Goal: Information Seeking & Learning: Learn about a topic

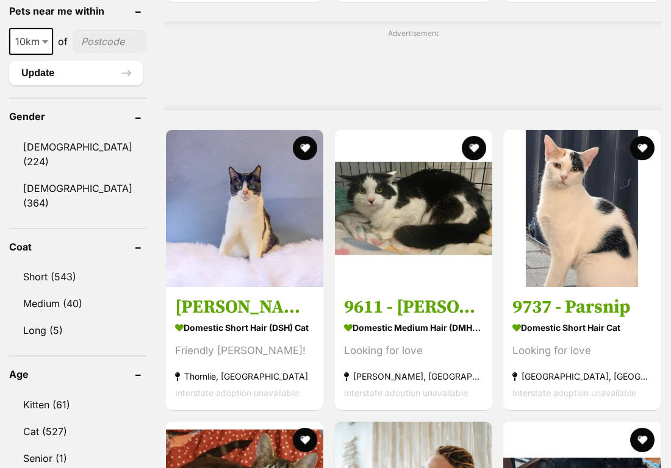
scroll to position [970, 0]
click at [46, 44] on b at bounding box center [45, 42] width 6 height 4
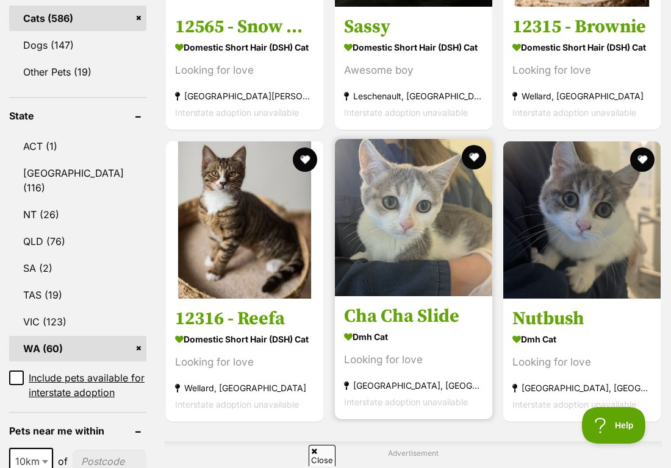
scroll to position [567, 0]
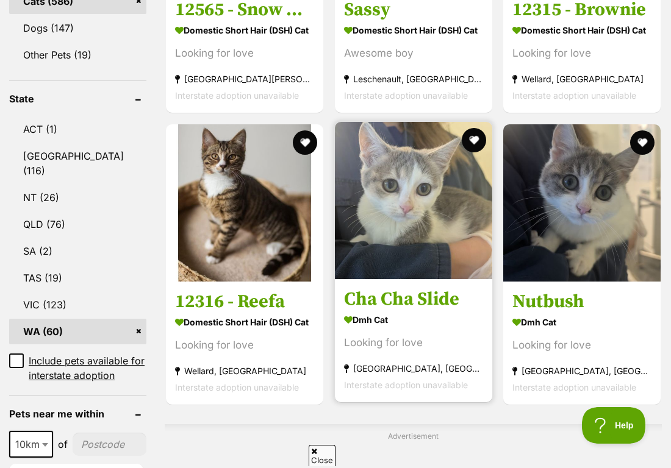
click at [379, 273] on img at bounding box center [413, 200] width 157 height 157
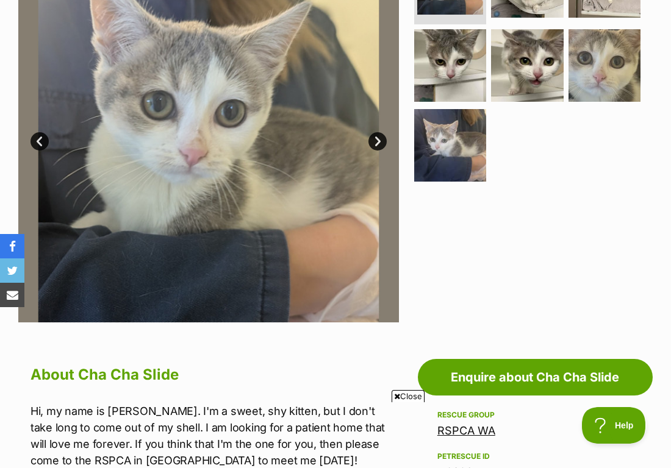
scroll to position [94, 0]
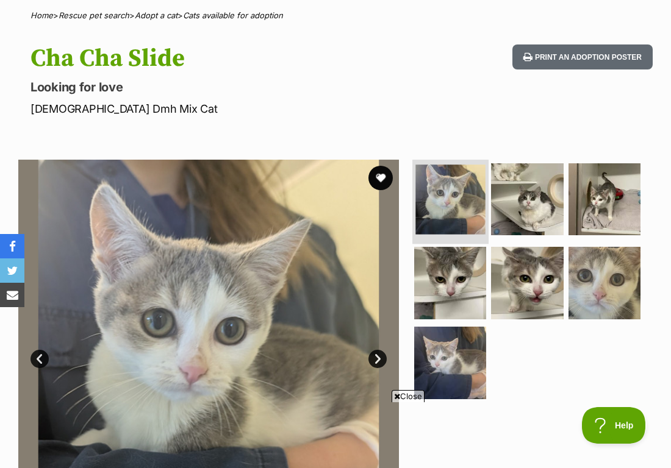
click at [486, 192] on li at bounding box center [450, 200] width 76 height 87
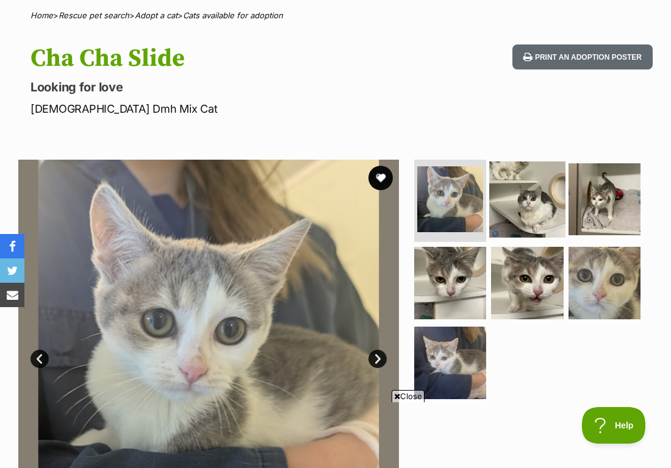
click at [531, 209] on img at bounding box center [527, 200] width 76 height 76
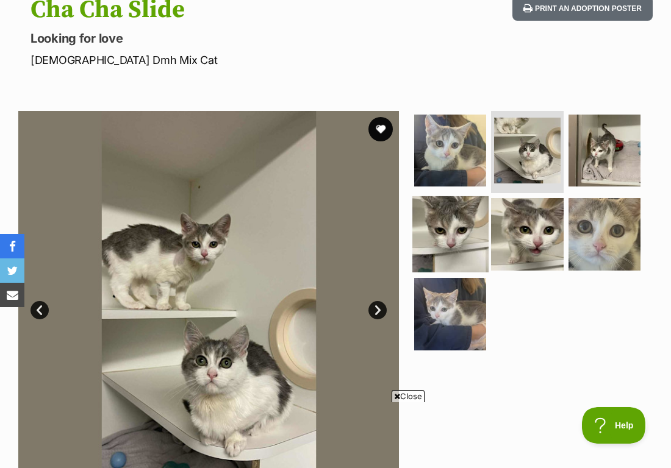
scroll to position [156, 0]
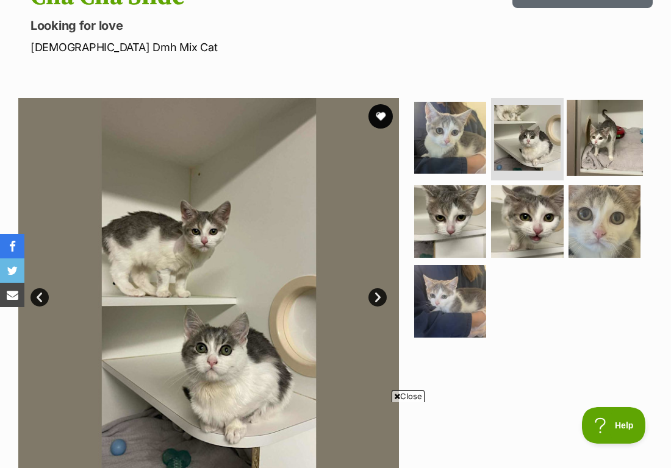
click at [580, 127] on img at bounding box center [605, 138] width 76 height 76
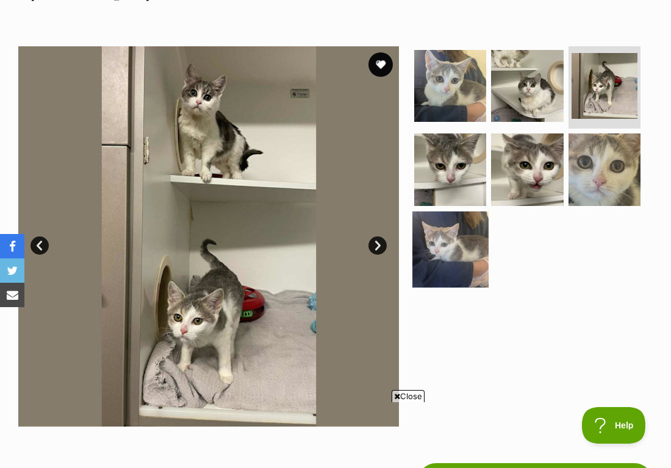
scroll to position [209, 0]
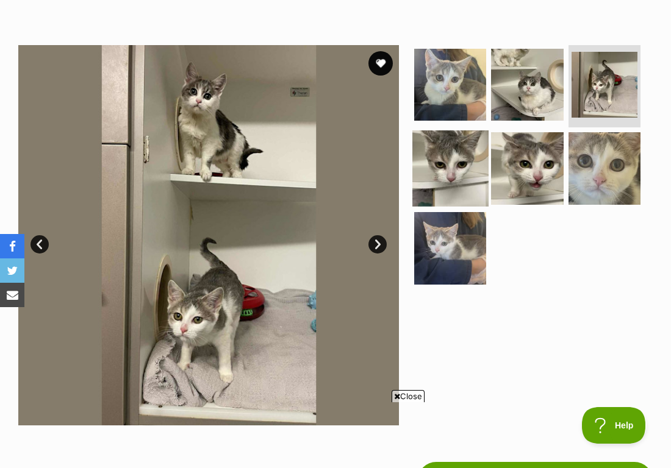
click at [463, 175] on img at bounding box center [450, 169] width 76 height 76
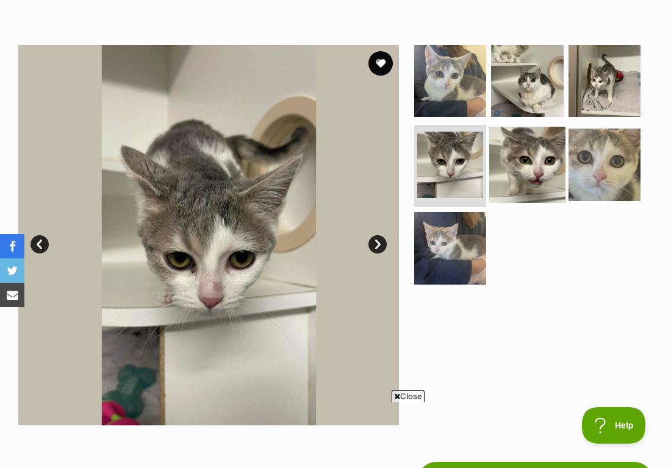
click at [527, 156] on img at bounding box center [527, 165] width 76 height 76
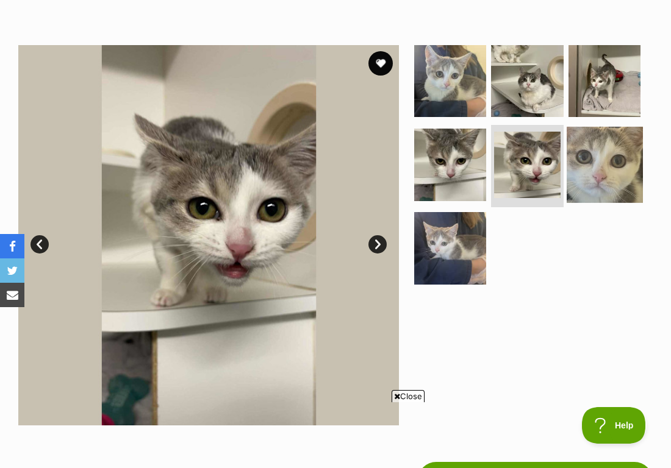
click at [590, 143] on img at bounding box center [605, 165] width 76 height 76
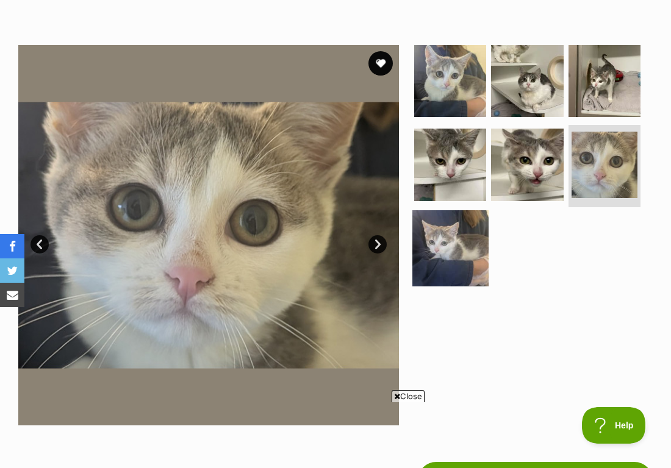
click at [465, 224] on img at bounding box center [450, 248] width 76 height 76
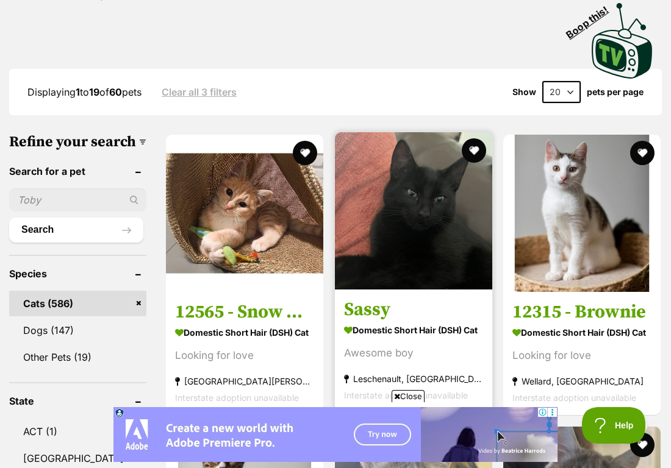
scroll to position [265, 0]
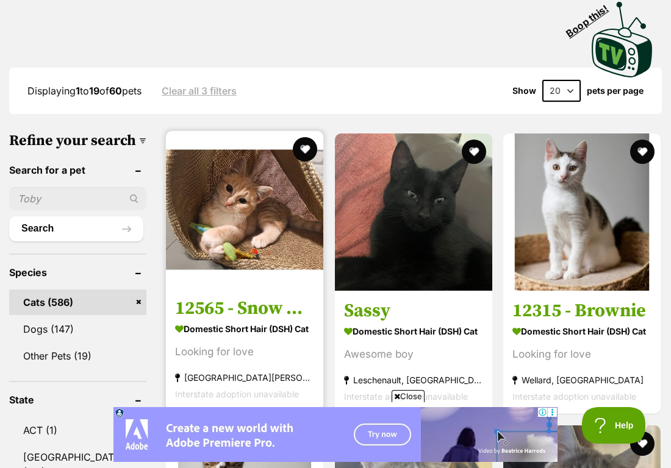
click at [203, 253] on img at bounding box center [244, 209] width 157 height 157
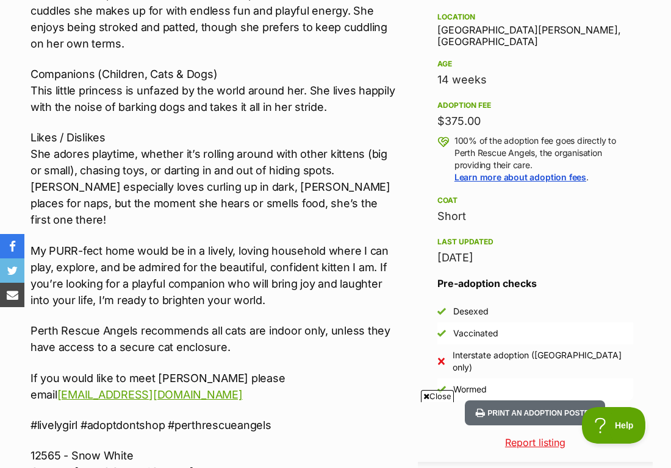
scroll to position [799, 0]
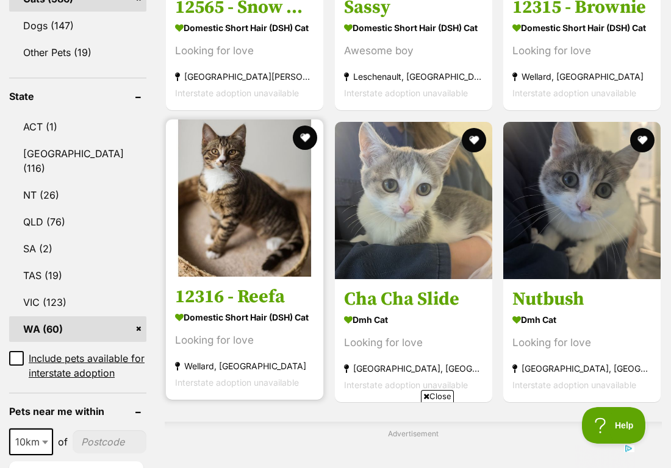
click at [248, 277] on img at bounding box center [244, 198] width 157 height 157
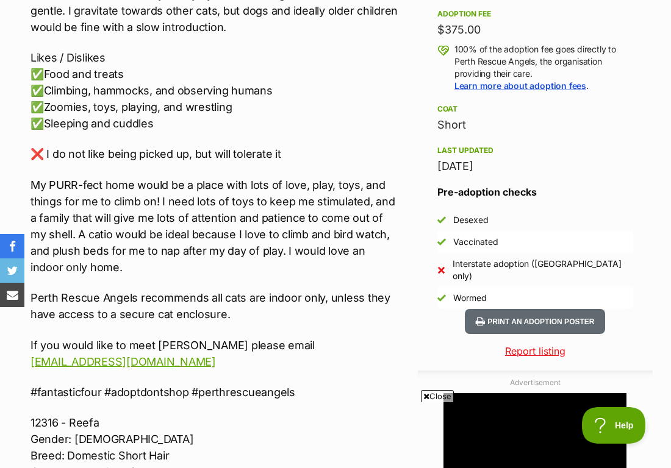
scroll to position [872, 0]
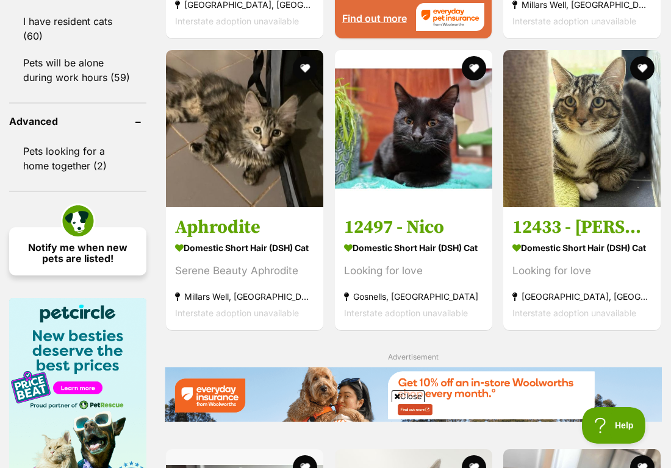
scroll to position [1636, 0]
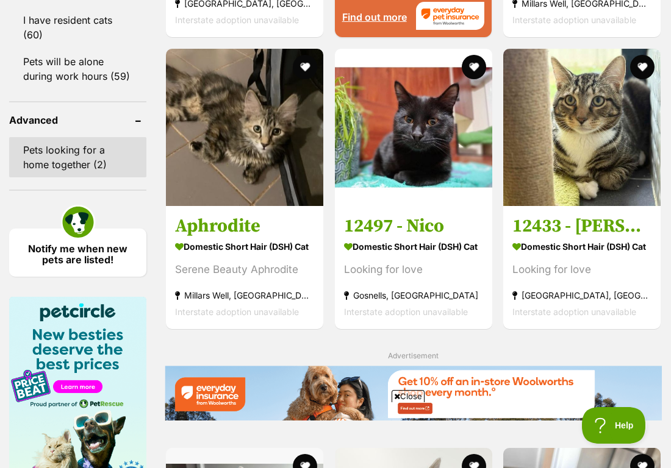
click at [35, 177] on link "Pets looking for a home together (2)" at bounding box center [77, 157] width 137 height 40
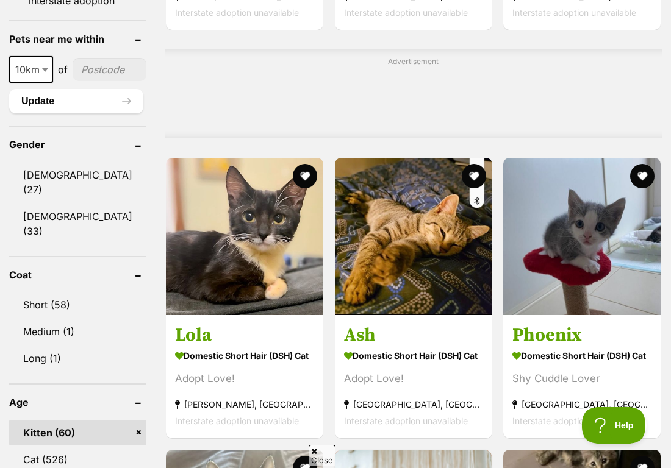
click at [87, 81] on input"] "postcode" at bounding box center [110, 69] width 74 height 23
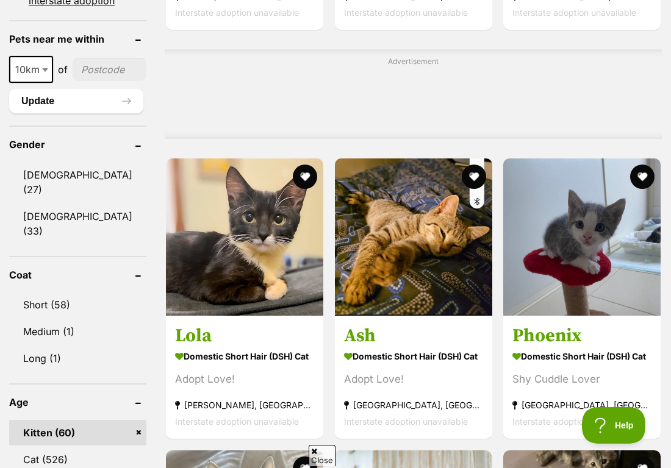
drag, startPoint x: 40, startPoint y: 102, endPoint x: 49, endPoint y: 105, distance: 9.5
click at [40, 83] on span at bounding box center [46, 69] width 12 height 27
select select "100"
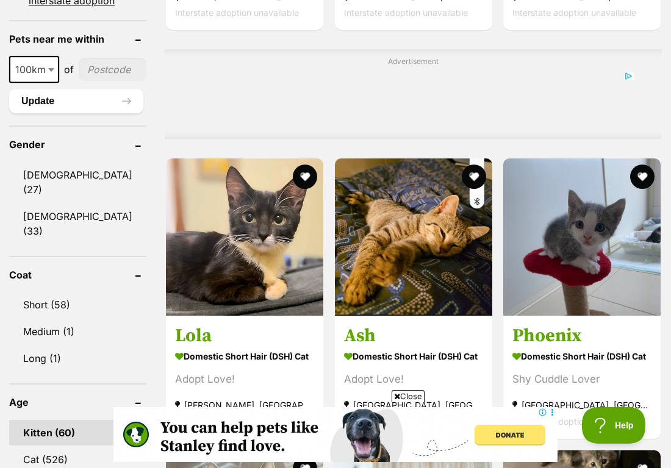
click at [94, 81] on input"] "postcode" at bounding box center [113, 69] width 68 height 23
type input"] "6014"
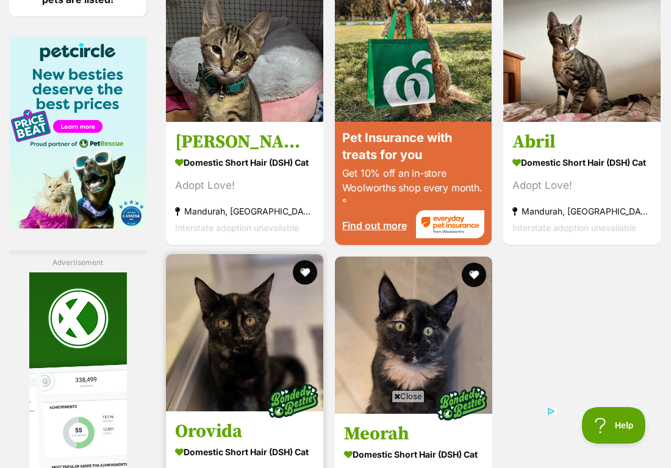
scroll to position [1540, 0]
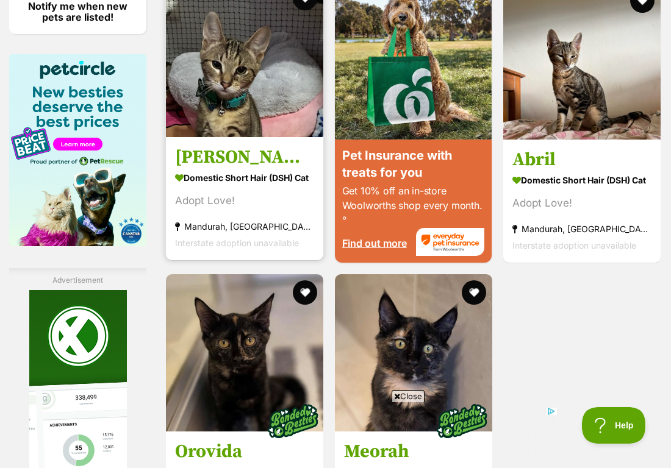
click at [248, 135] on img at bounding box center [244, 58] width 157 height 157
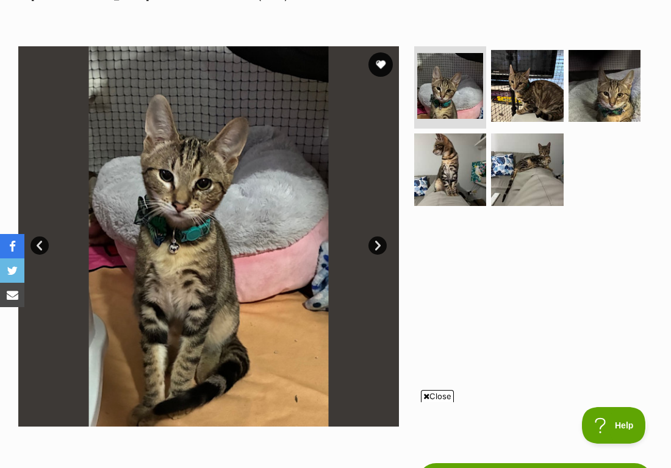
click at [369, 237] on img at bounding box center [208, 236] width 381 height 381
click at [368, 233] on img at bounding box center [208, 236] width 381 height 381
click at [374, 237] on link "Next" at bounding box center [377, 246] width 18 height 18
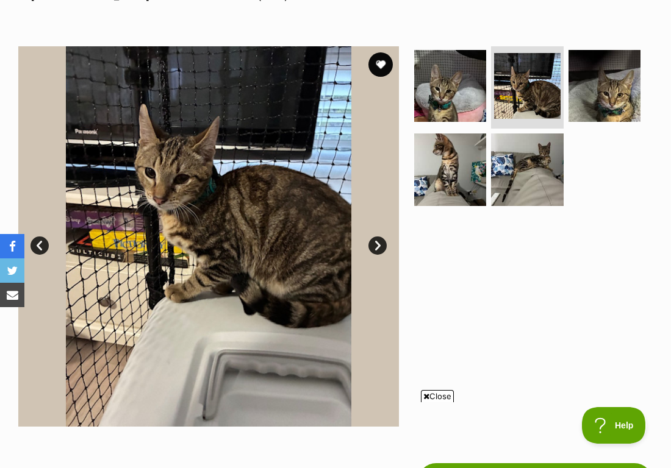
click at [378, 242] on link "Next" at bounding box center [377, 246] width 18 height 18
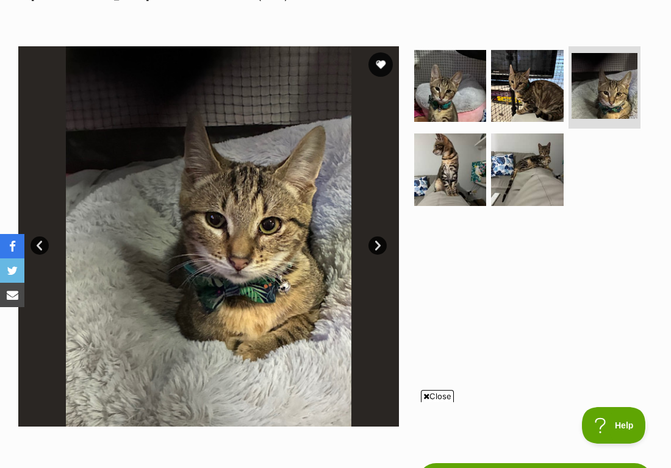
click at [379, 242] on link "Next" at bounding box center [377, 246] width 18 height 18
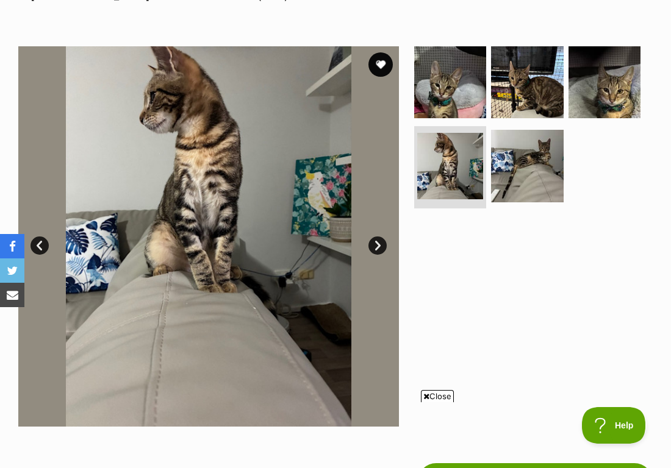
click at [379, 242] on link "Next" at bounding box center [377, 246] width 18 height 18
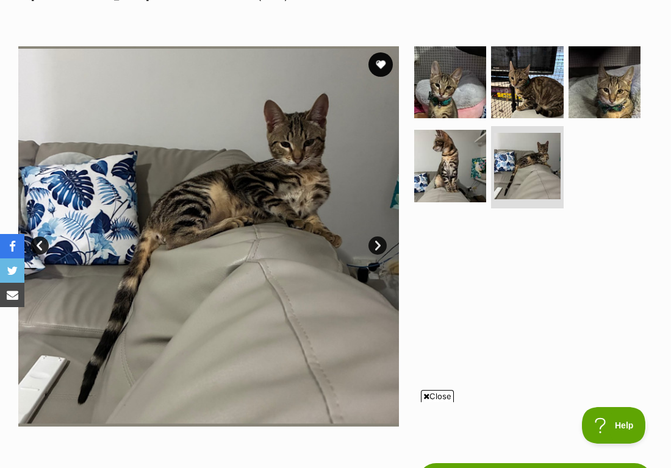
click at [379, 242] on link "Next" at bounding box center [377, 246] width 18 height 18
